Goal: Task Accomplishment & Management: Manage account settings

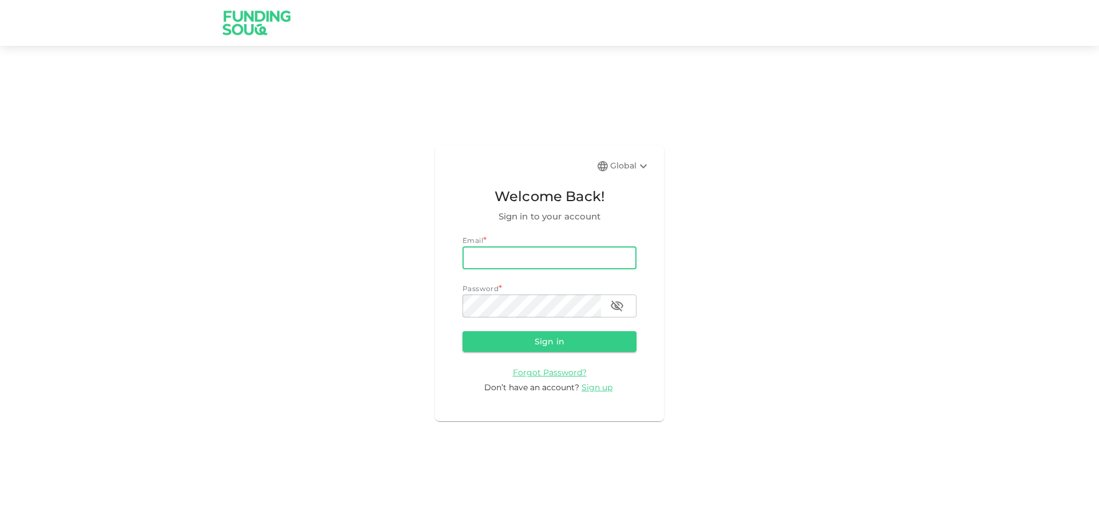
drag, startPoint x: 586, startPoint y: 260, endPoint x: 584, endPoint y: 269, distance: 9.3
click at [586, 260] on input "email" at bounding box center [550, 257] width 174 height 23
type input "[EMAIL_ADDRESS][DOMAIN_NAME]"
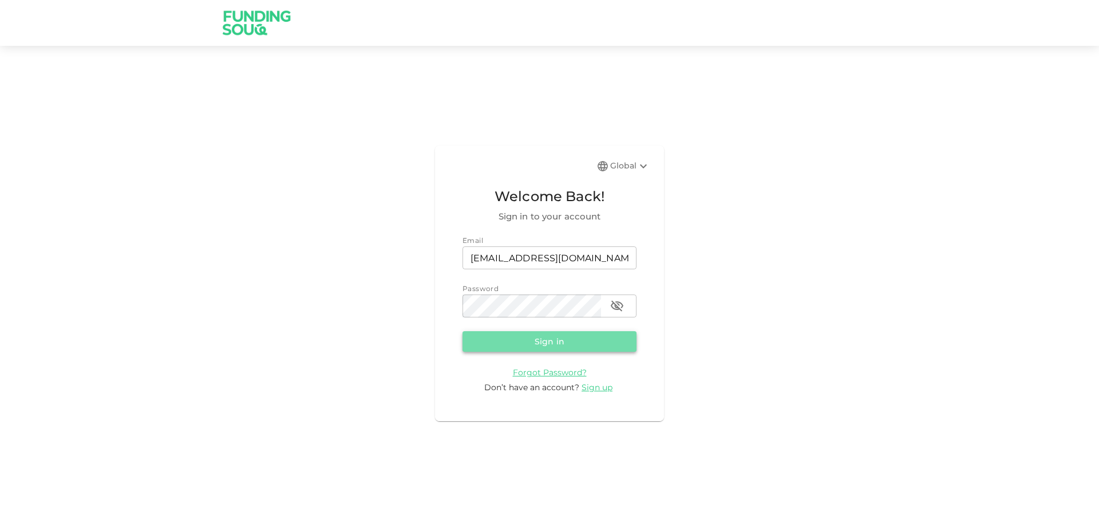
click at [584, 336] on button "Sign in" at bounding box center [550, 341] width 174 height 21
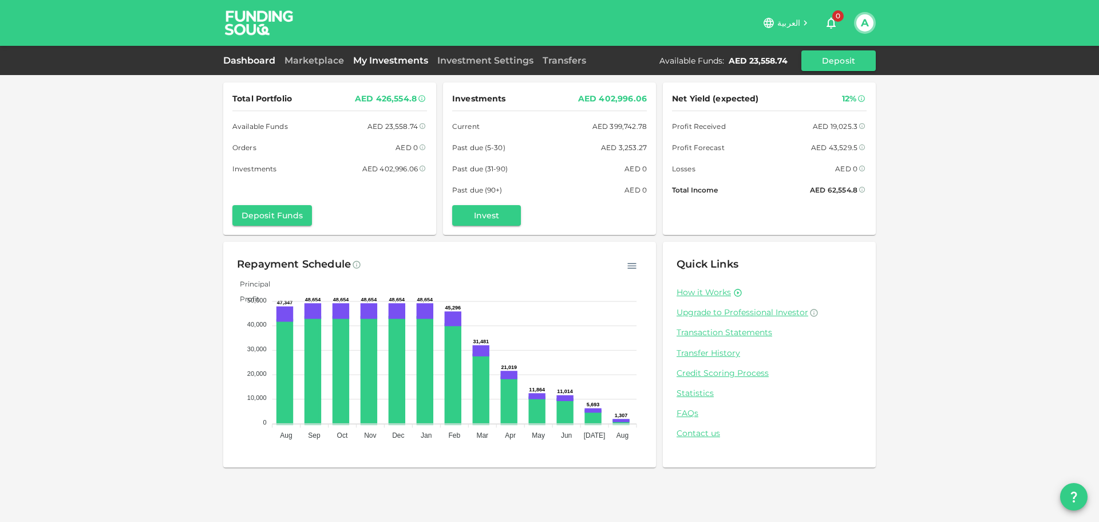
click at [366, 62] on link "My Investments" at bounding box center [391, 60] width 84 height 11
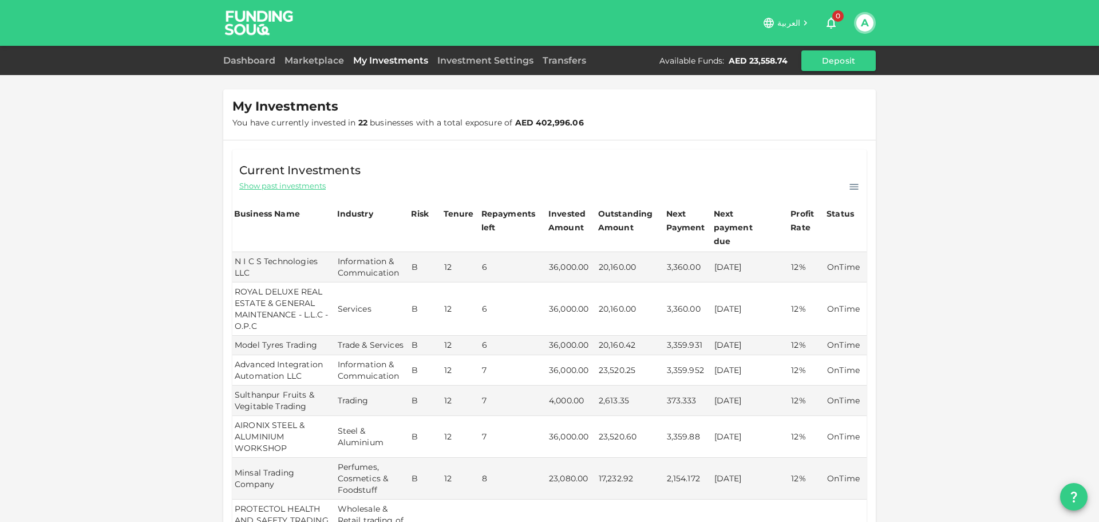
click at [369, 61] on link "My Investments" at bounding box center [391, 60] width 84 height 11
click at [325, 57] on link "Marketplace" at bounding box center [314, 60] width 69 height 11
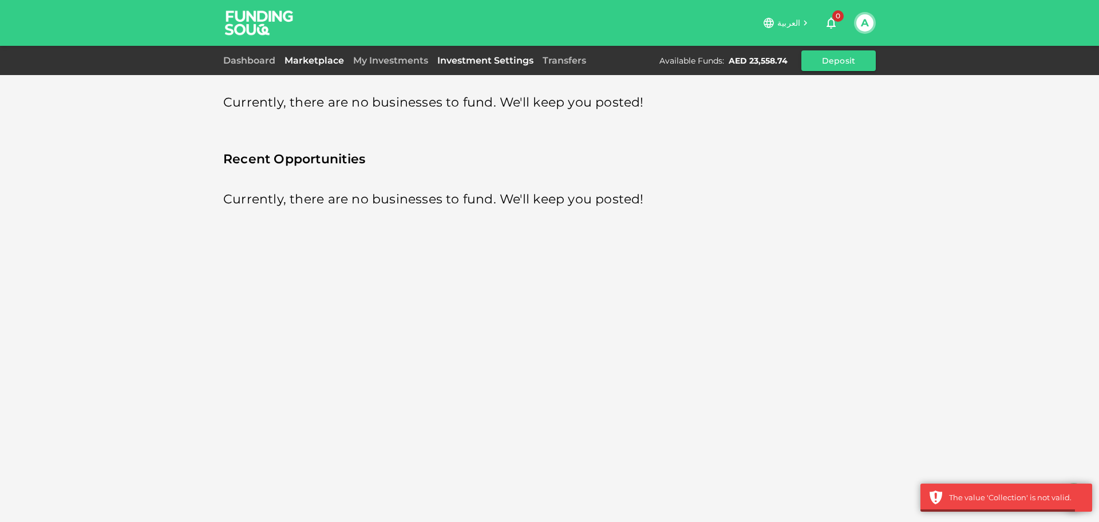
click at [471, 58] on link "Investment Settings" at bounding box center [485, 60] width 105 height 11
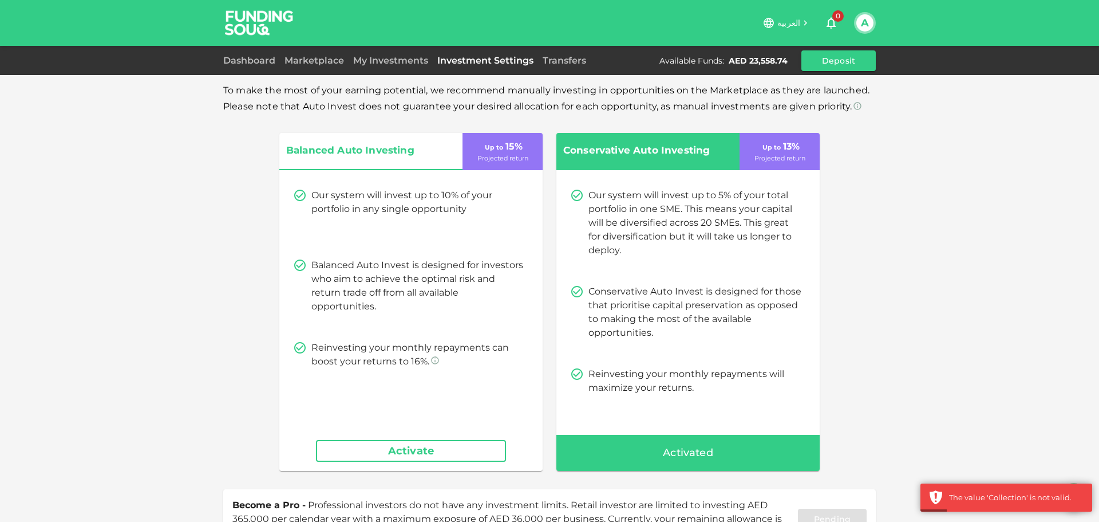
click at [438, 456] on button "Activate" at bounding box center [411, 451] width 190 height 22
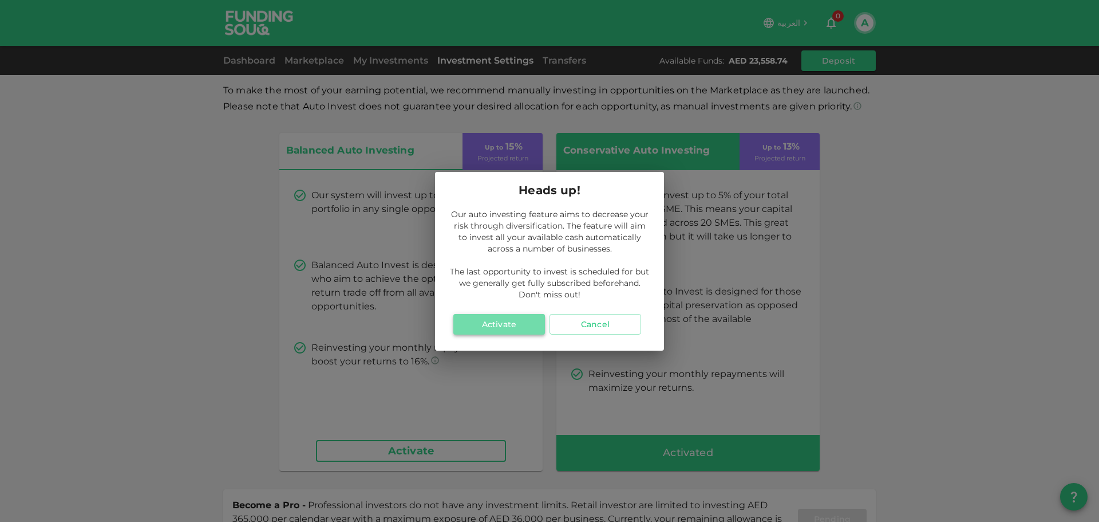
click at [519, 330] on button "Activate" at bounding box center [499, 324] width 92 height 21
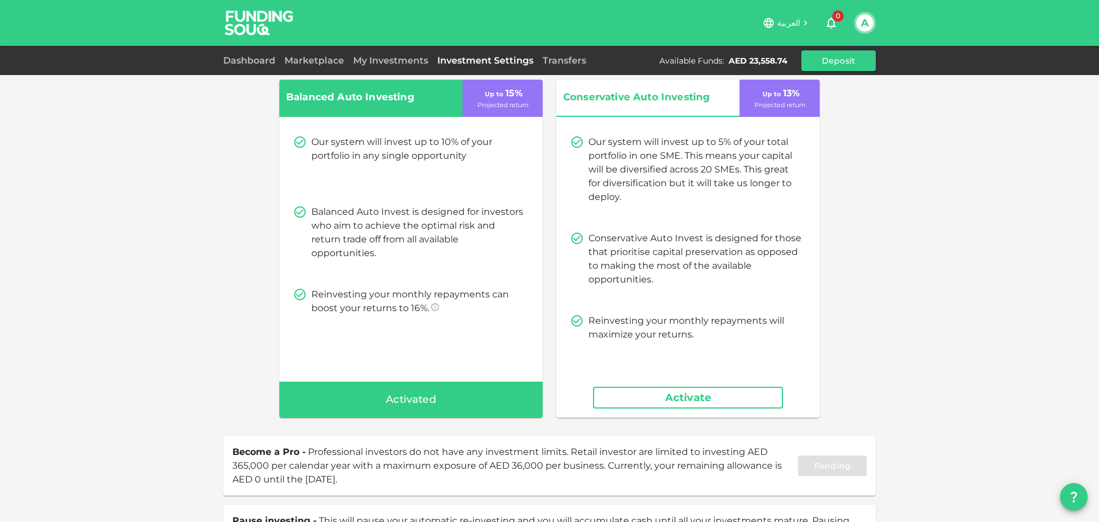
scroll to position [125, 0]
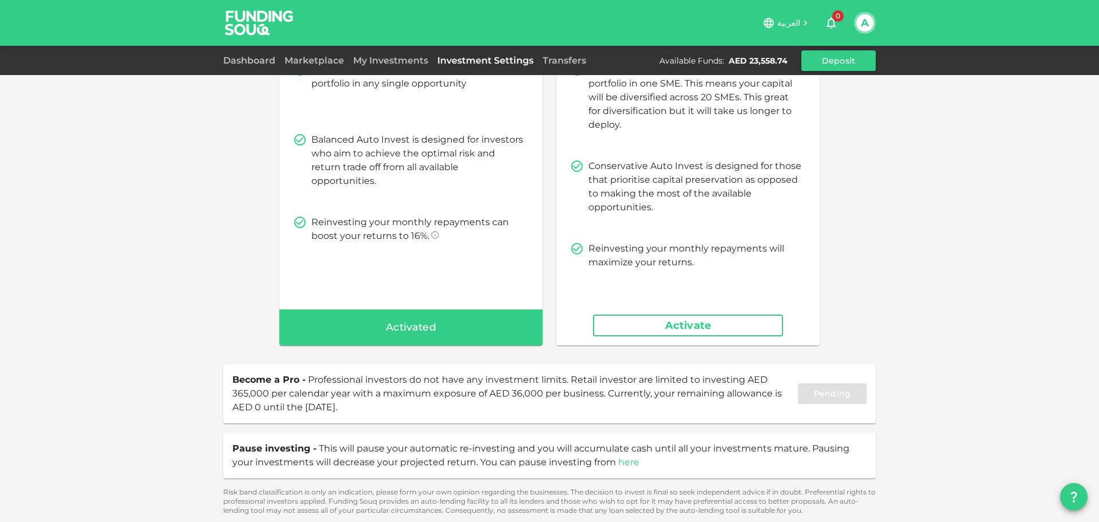
click at [618, 462] on link "here" at bounding box center [628, 461] width 21 height 11
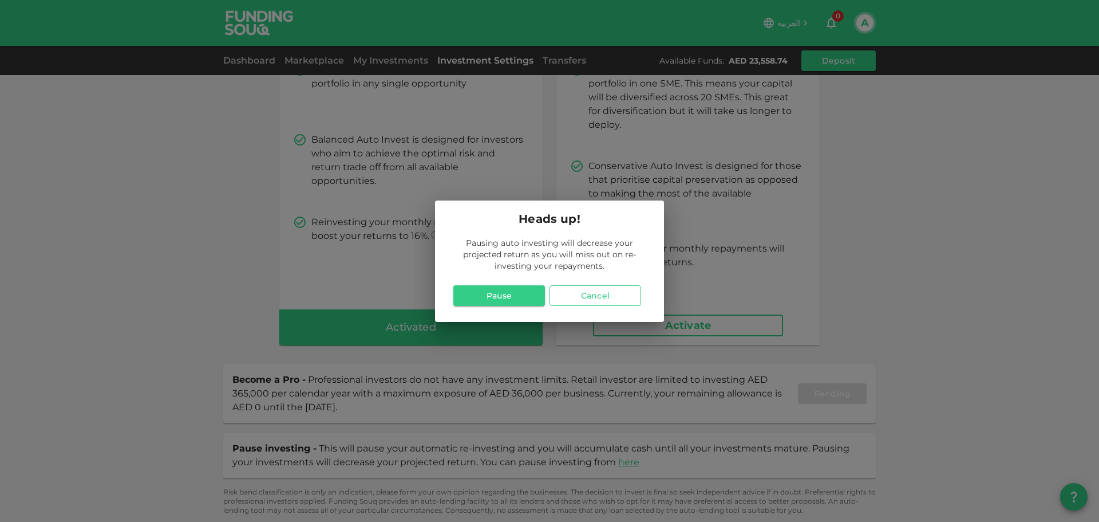
click at [604, 302] on button "Cancel" at bounding box center [596, 295] width 92 height 21
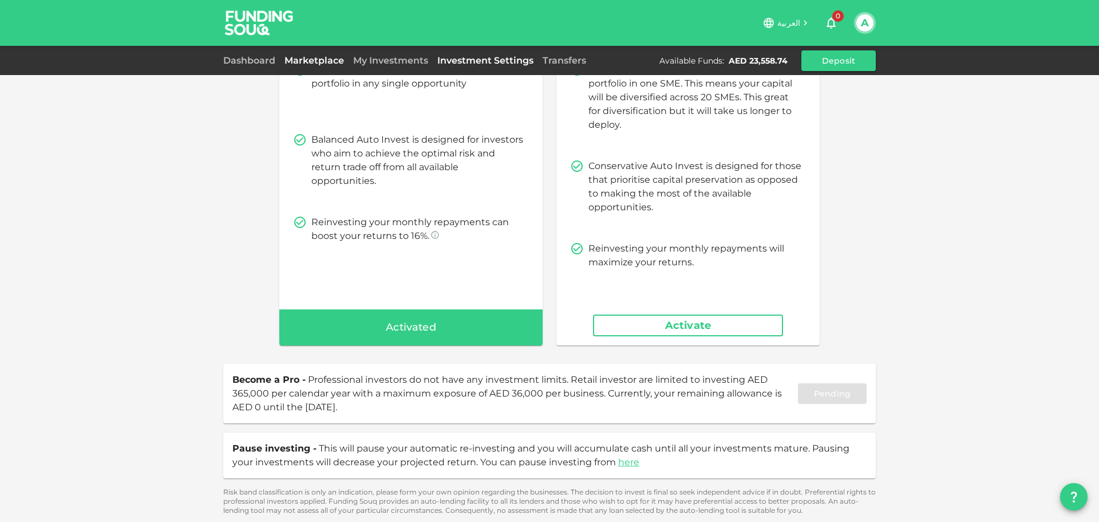
click at [324, 60] on link "Marketplace" at bounding box center [314, 60] width 69 height 11
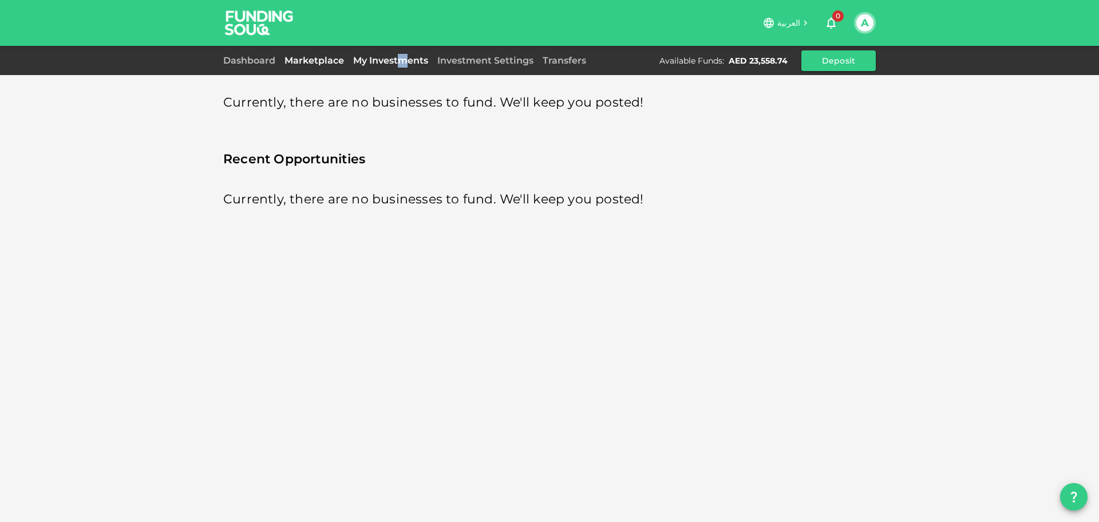
drag, startPoint x: 403, startPoint y: 67, endPoint x: 408, endPoint y: 62, distance: 6.9
click at [409, 65] on div "Dashboard Marketplace My Investments Investment Settings Transfers Available Fu…" at bounding box center [549, 60] width 653 height 21
click at [408, 62] on link "My Investments" at bounding box center [391, 60] width 84 height 11
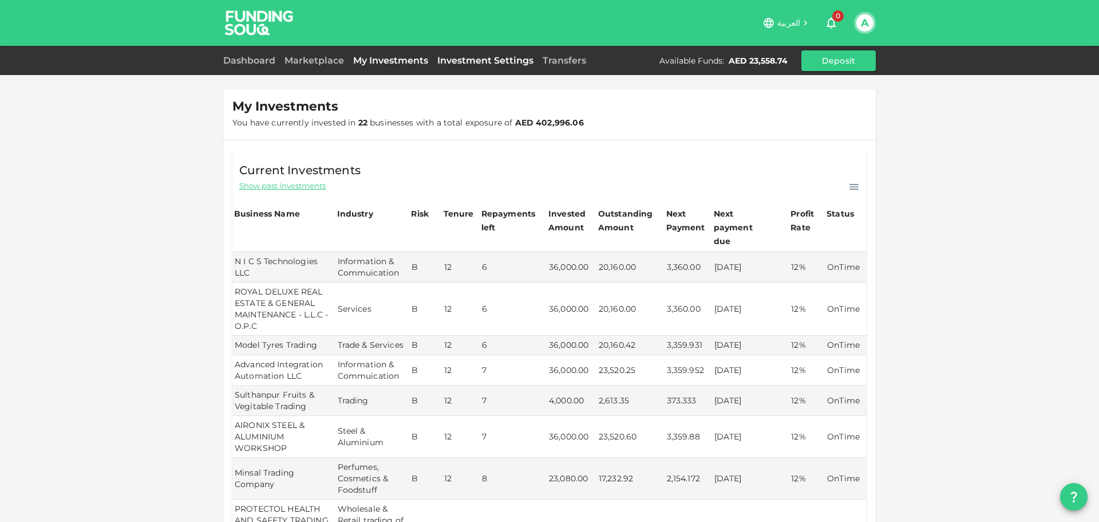
click at [472, 58] on link "Investment Settings" at bounding box center [485, 60] width 105 height 11
